Goal: Find specific page/section: Find specific page/section

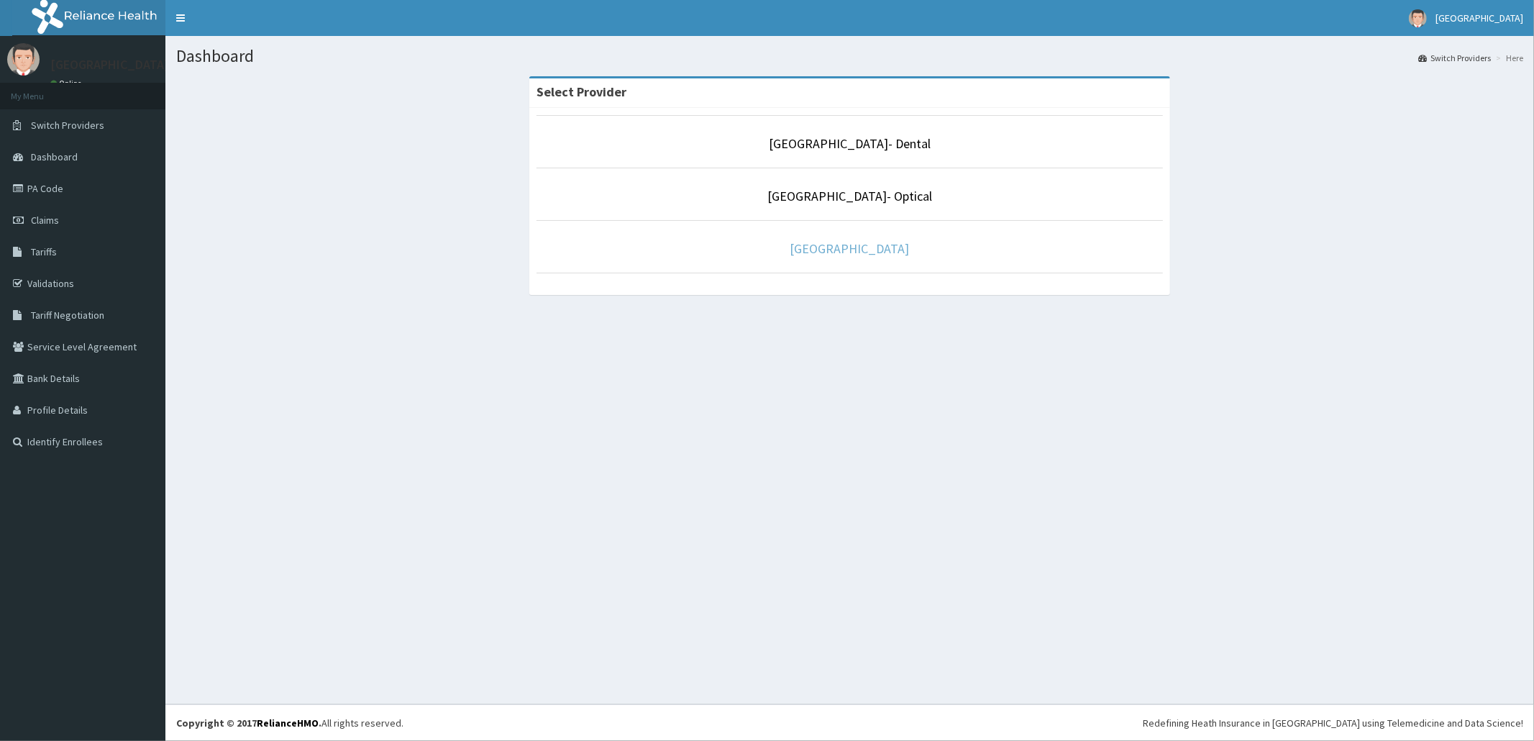
click at [870, 253] on link "[GEOGRAPHIC_DATA]" at bounding box center [849, 248] width 119 height 17
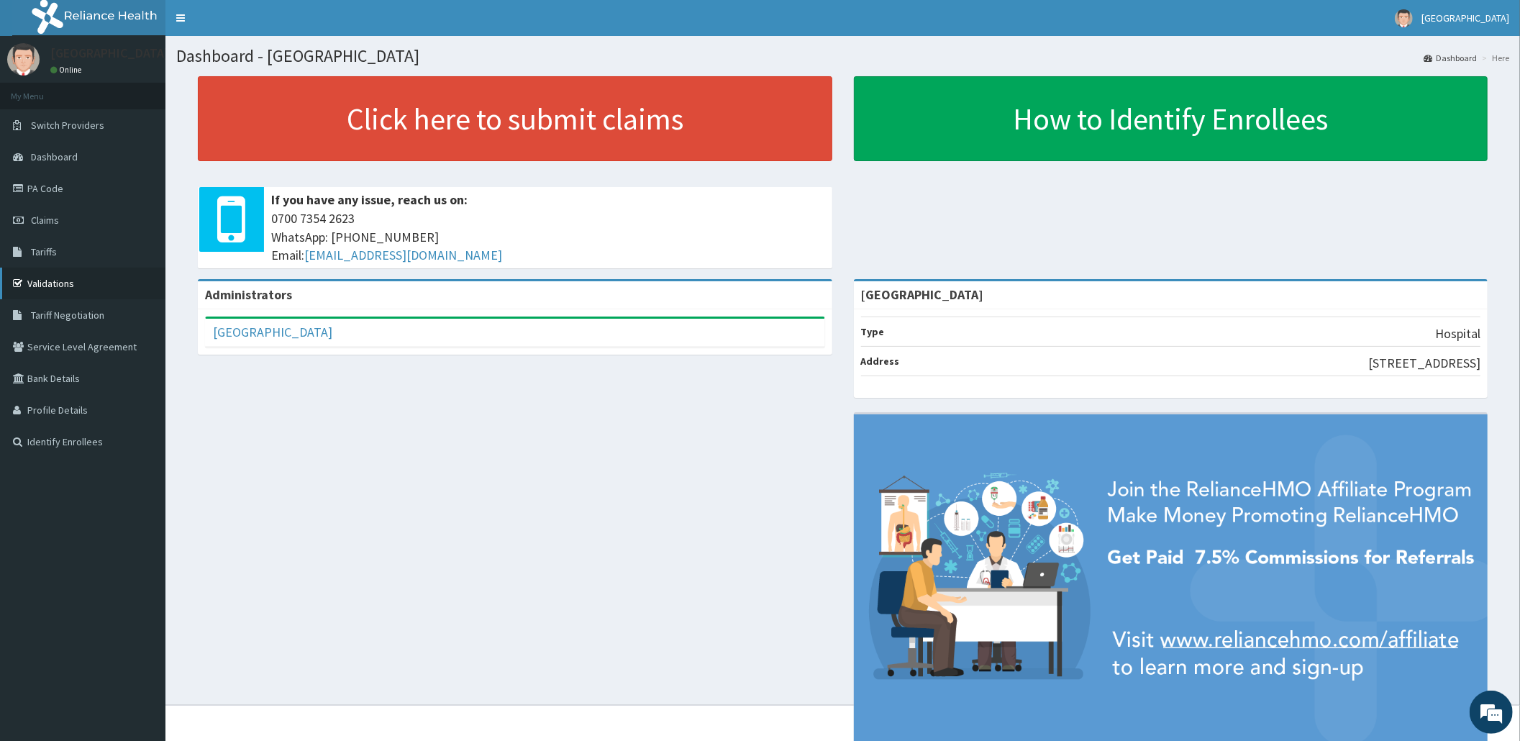
click at [58, 276] on link "Validations" at bounding box center [82, 284] width 165 height 32
